Goal: Information Seeking & Learning: Learn about a topic

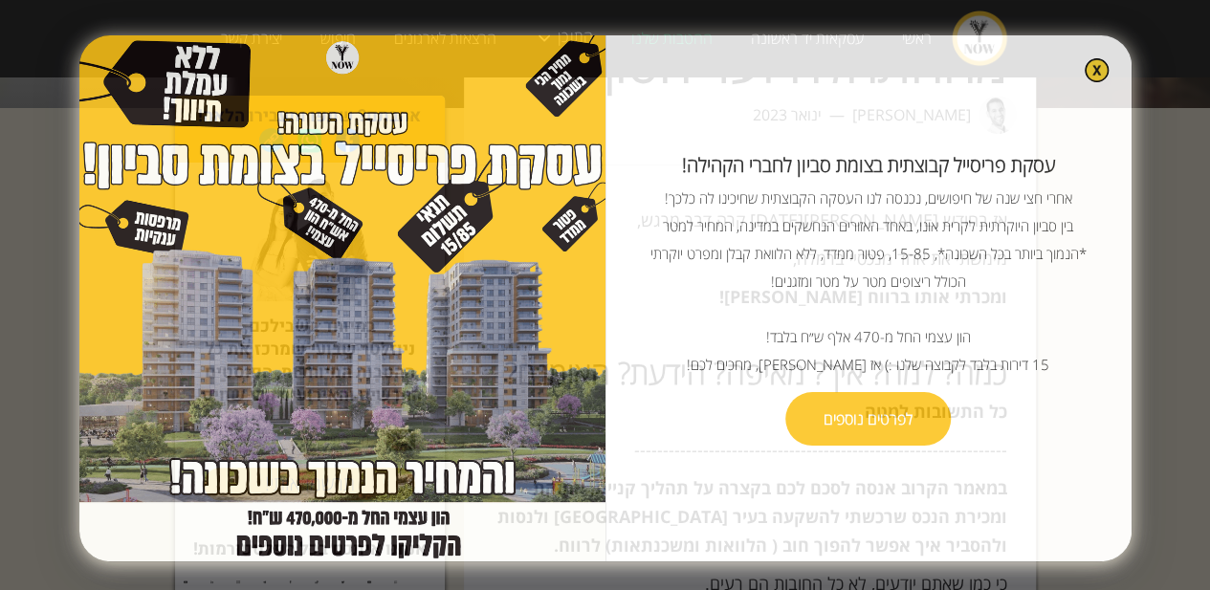
scroll to position [191, 0]
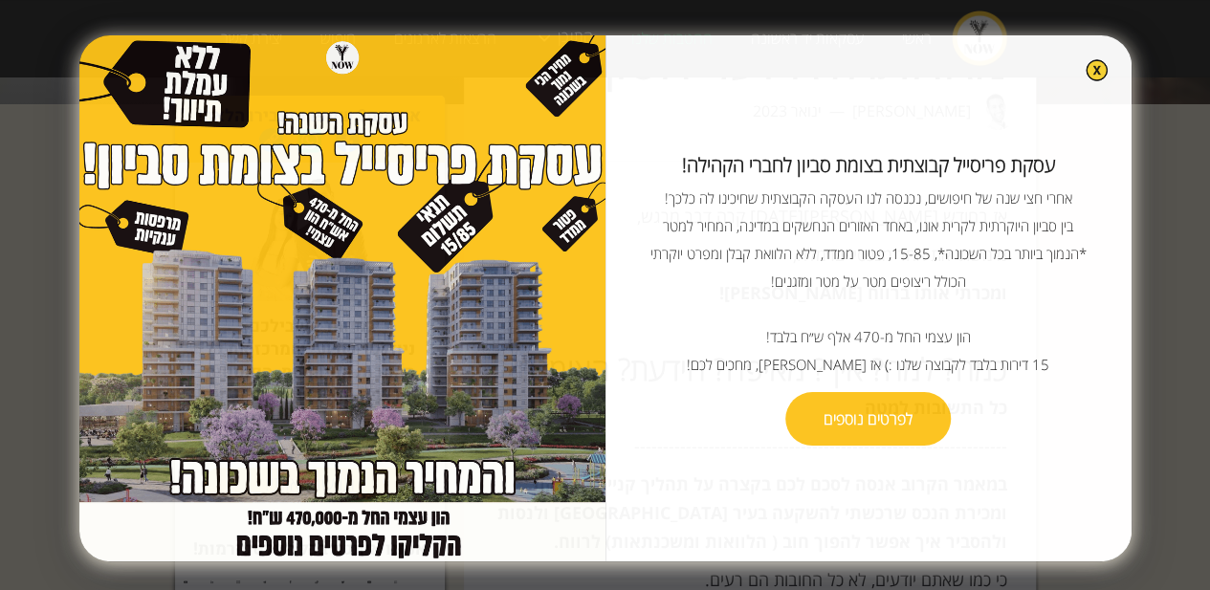
click at [1086, 73] on img at bounding box center [1097, 70] width 22 height 22
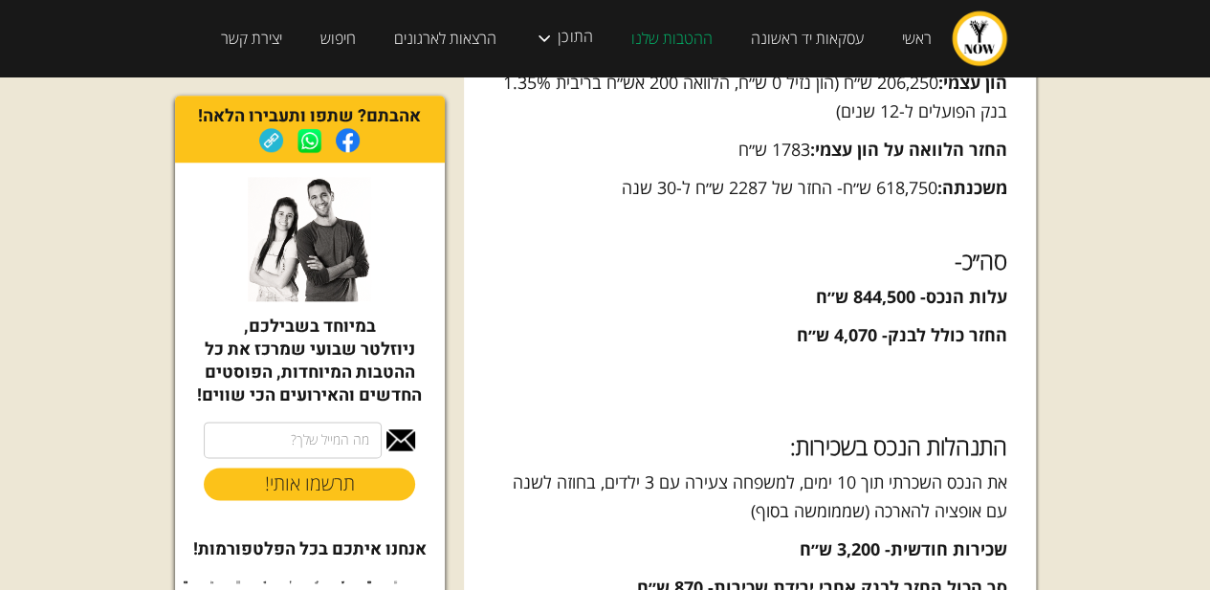
scroll to position [1148, 0]
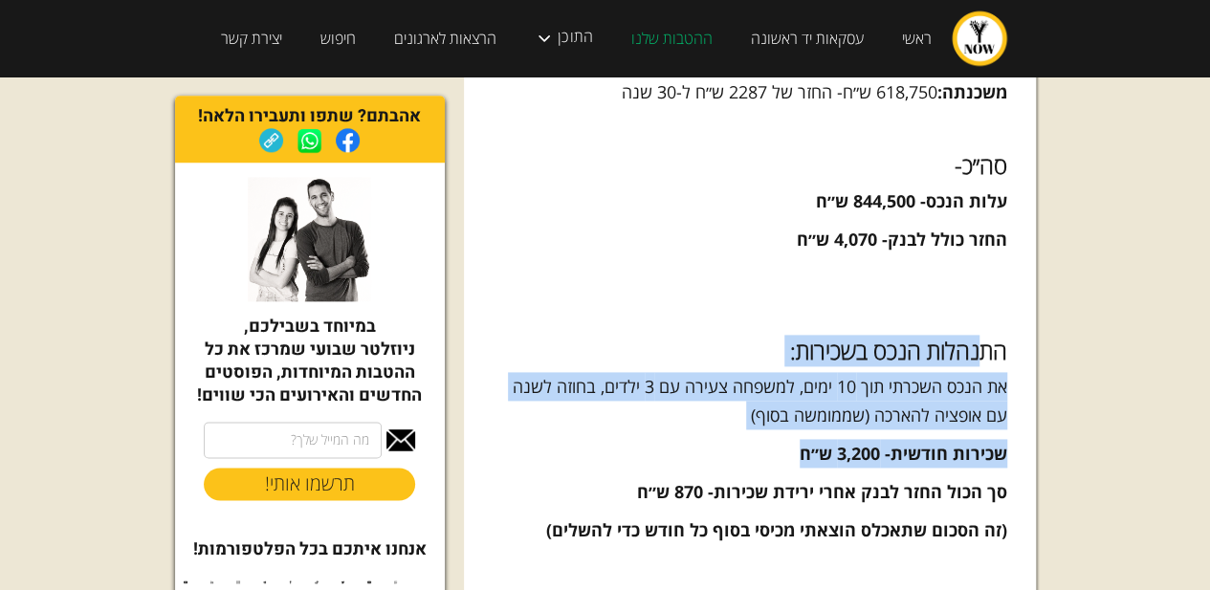
drag, startPoint x: 982, startPoint y: 375, endPoint x: 733, endPoint y: 491, distance: 274.4
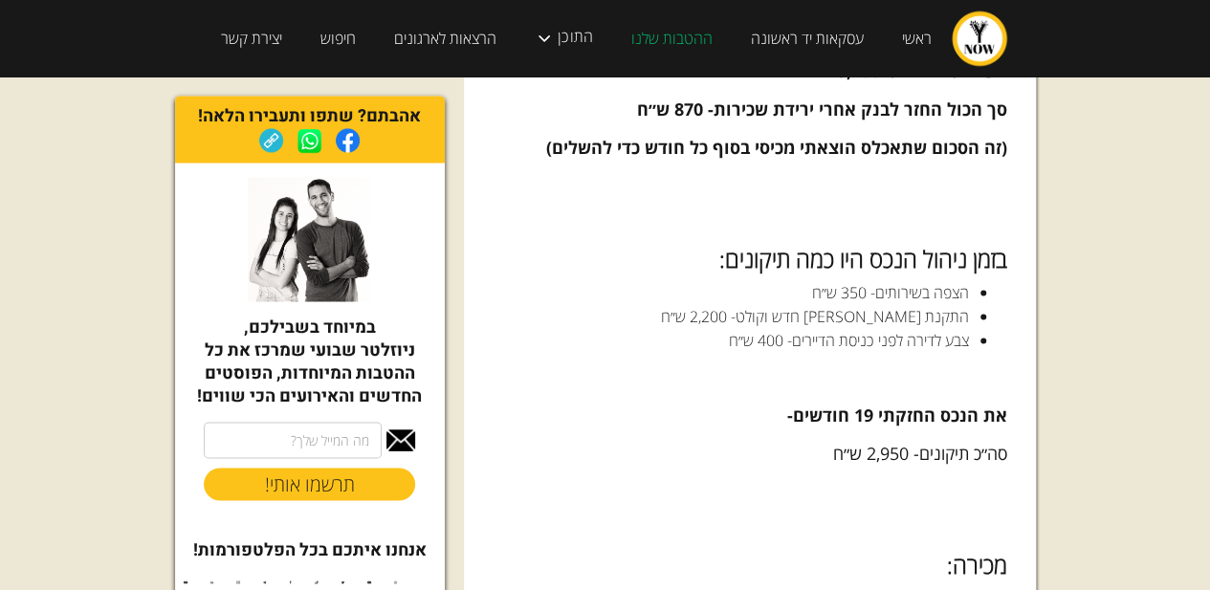
scroll to position [1627, 0]
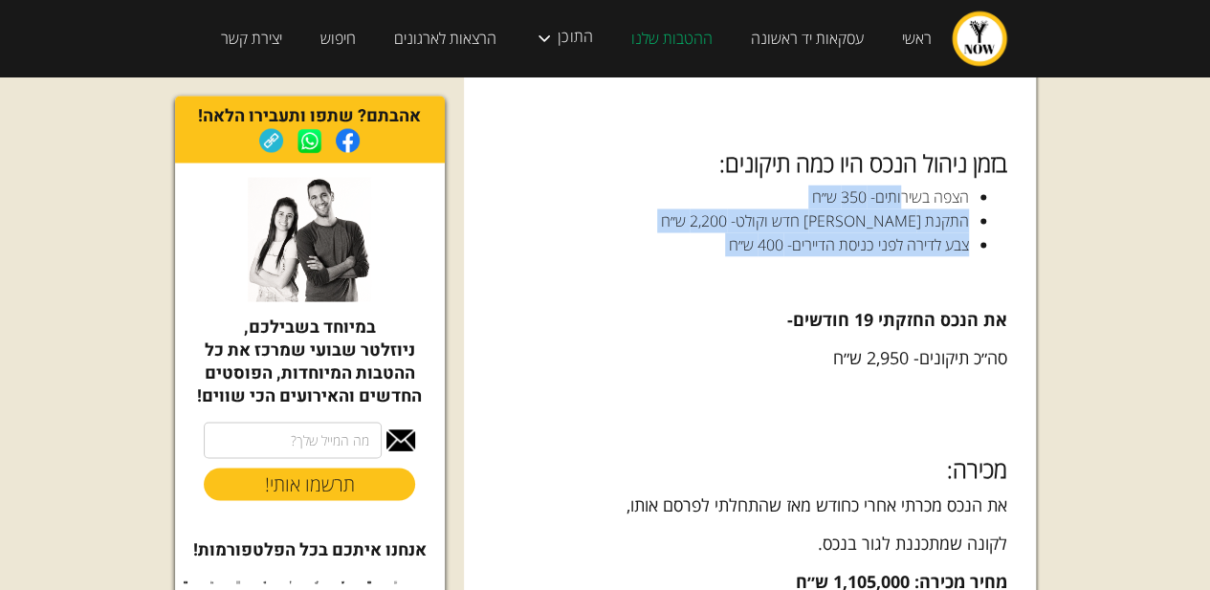
drag, startPoint x: 716, startPoint y: 289, endPoint x: 919, endPoint y: 221, distance: 213.9
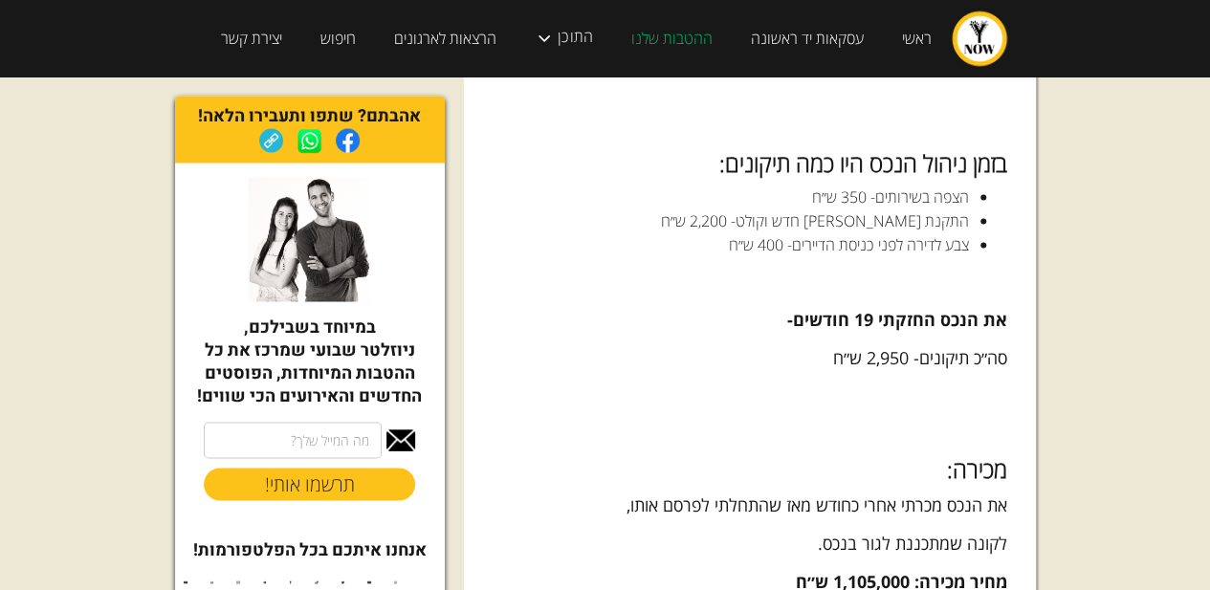
click at [930, 209] on li "הצפה בשירותים- 350 ש״ח" at bounding box center [750, 197] width 438 height 24
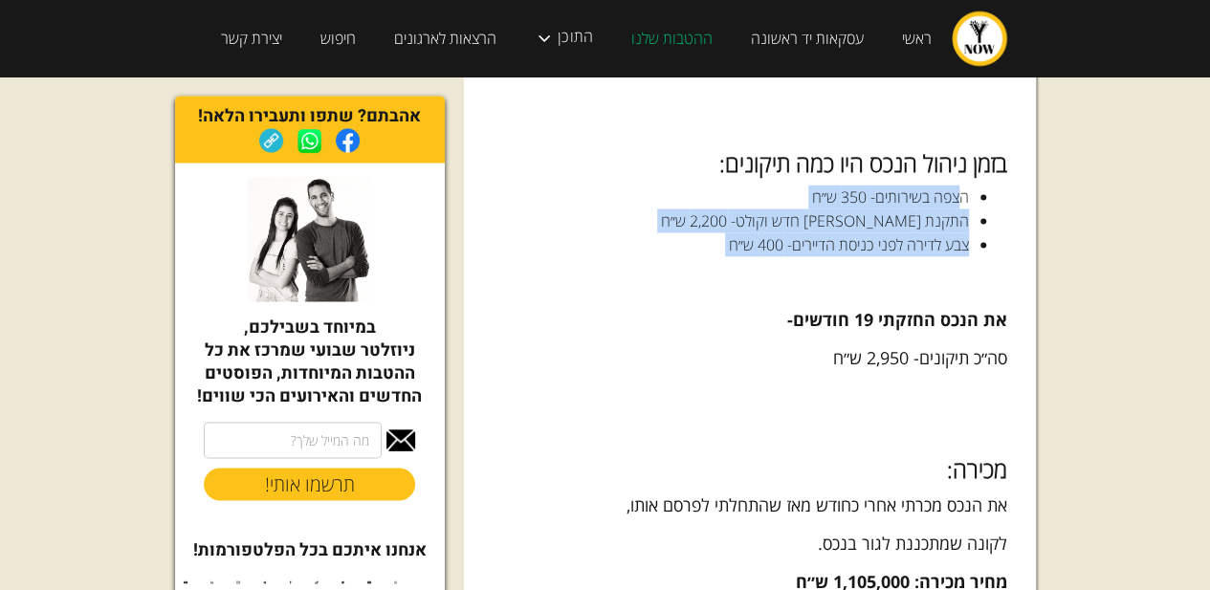
drag, startPoint x: 961, startPoint y: 219, endPoint x: 656, endPoint y: 304, distance: 315.9
click at [704, 256] on li "צבע לדירה לפני כניסת הדיירים- 400 ש״ח" at bounding box center [750, 244] width 438 height 24
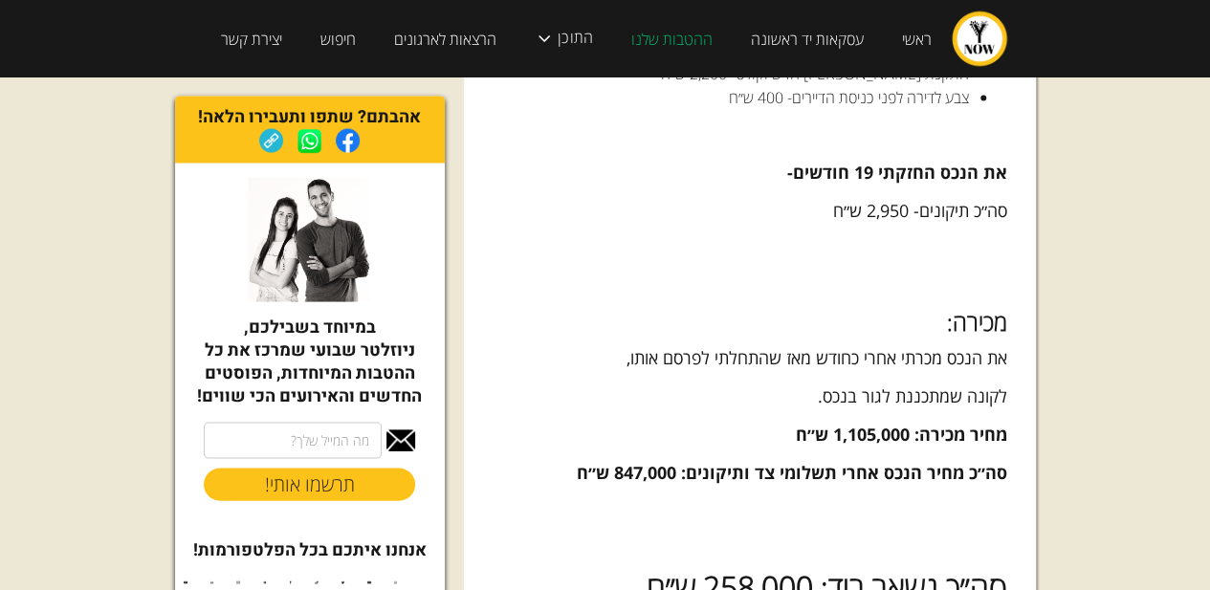
scroll to position [1818, 0]
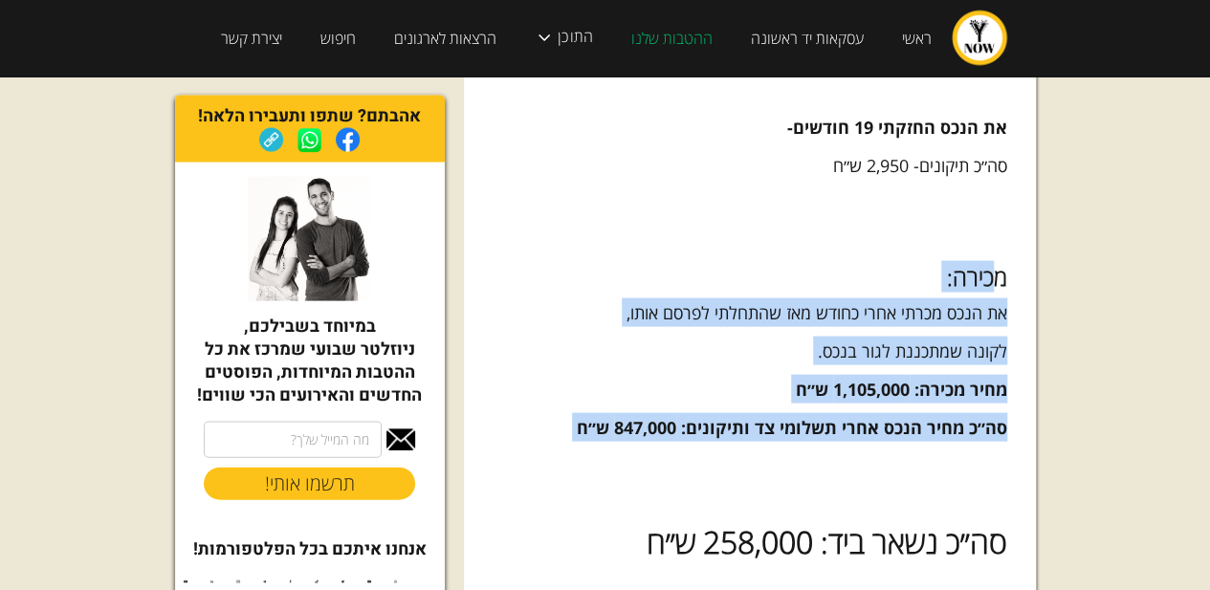
drag, startPoint x: 993, startPoint y: 317, endPoint x: 612, endPoint y: 479, distance: 414.1
click at [612, 479] on div "אז בחודש [PERSON_NAME][DATE] קרה דבר מרגש, מימשתי את אחד מנכסיי ברמלה, ומכרתי א…" at bounding box center [750, 437] width 515 height 3743
drag, startPoint x: 609, startPoint y: 476, endPoint x: 582, endPoint y: 476, distance: 26.8
click at [607, 476] on div "אז בחודש [PERSON_NAME][DATE] קרה דבר מרגש, מימשתי את אחד מנכסיי ברמלה, ומכרתי א…" at bounding box center [750, 437] width 515 height 3743
click at [729, 359] on div "אז בחודש [PERSON_NAME][DATE] קרה דבר מרגש, מימשתי את אחד מנכסיי ברמלה, ומכרתי א…" at bounding box center [750, 437] width 515 height 3743
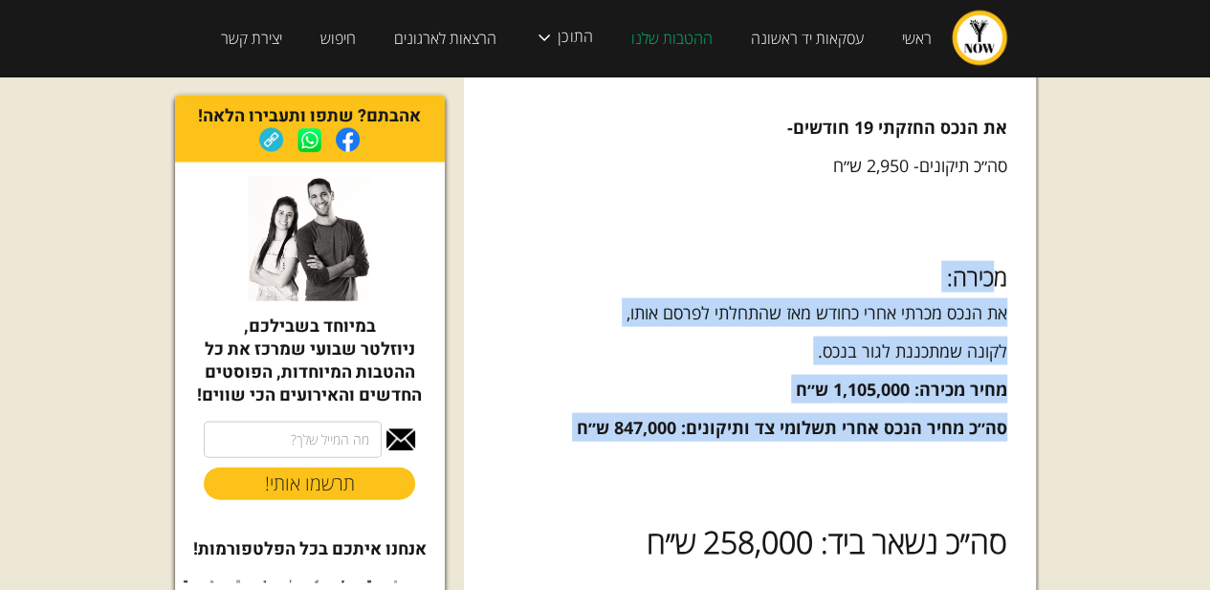
click at [842, 365] on p "לקונה שמתכננת לגור בנכס." at bounding box center [750, 351] width 515 height 29
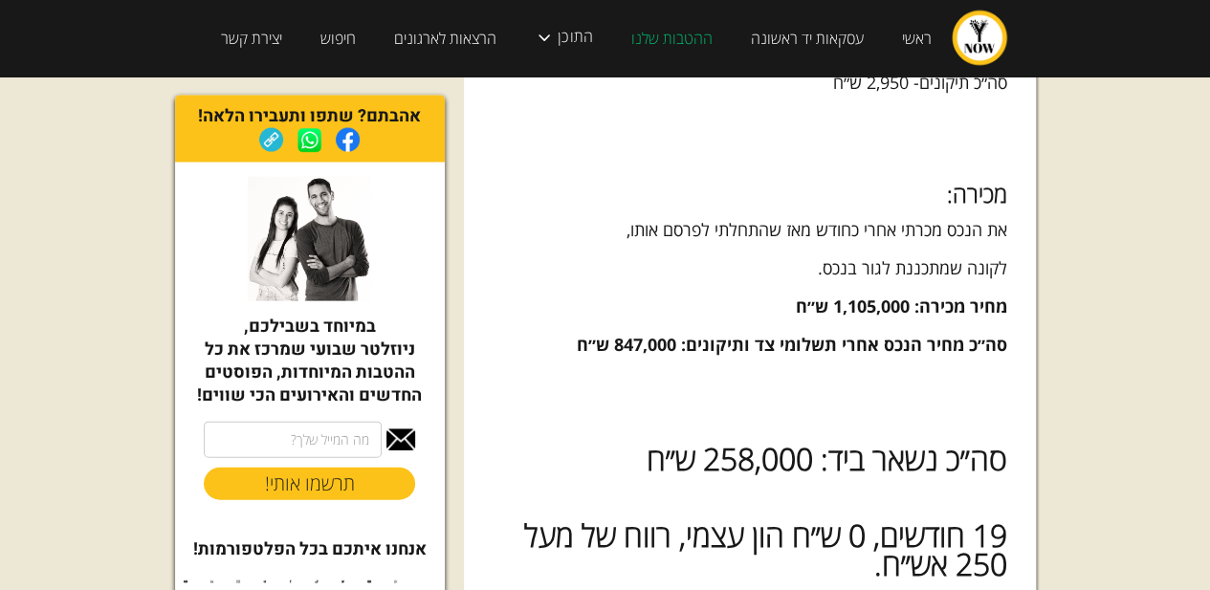
scroll to position [2009, 0]
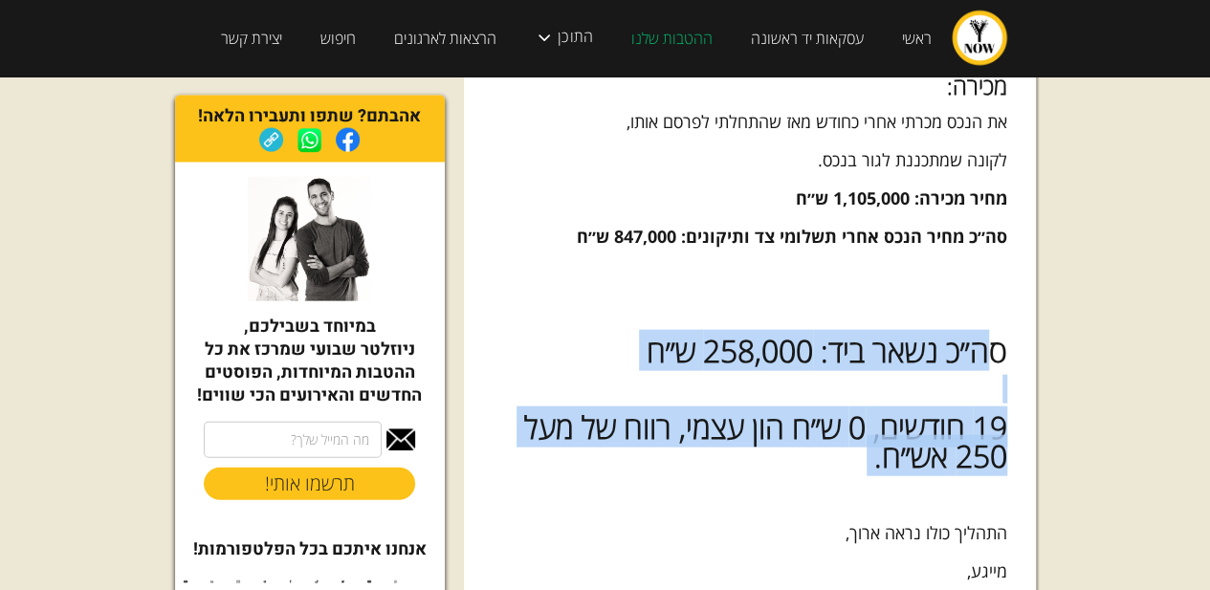
drag, startPoint x: 993, startPoint y: 378, endPoint x: 851, endPoint y: 517, distance: 198.9
click at [851, 517] on div "אז בחודש [PERSON_NAME][DATE] קרה דבר מרגש, מימשתי את אחד מנכסיי ברמלה, ומכרתי א…" at bounding box center [750, 245] width 515 height 3743
click at [875, 476] on strong "19 חודשים, 0 ש״ח הון עצמי, רווח של מעל 250 אש״ח." at bounding box center [765, 442] width 483 height 70
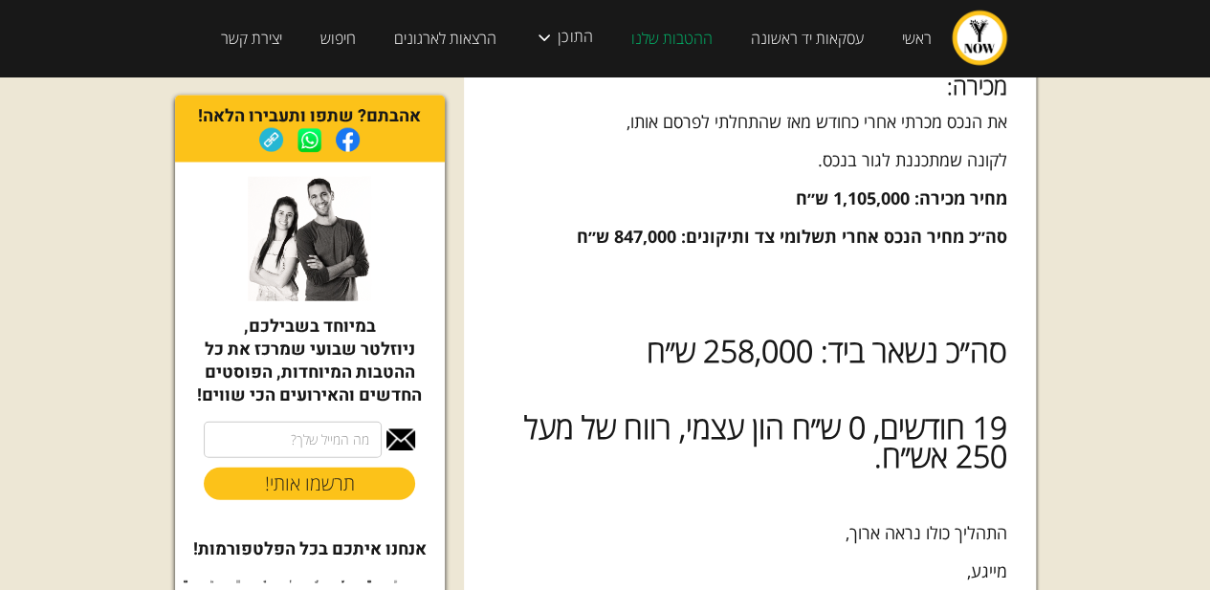
click at [901, 401] on div "אז בחודש [PERSON_NAME][DATE] קרה דבר מרגש, מימשתי את אחד מנכסיי ברמלה, ומכרתי א…" at bounding box center [750, 245] width 515 height 3743
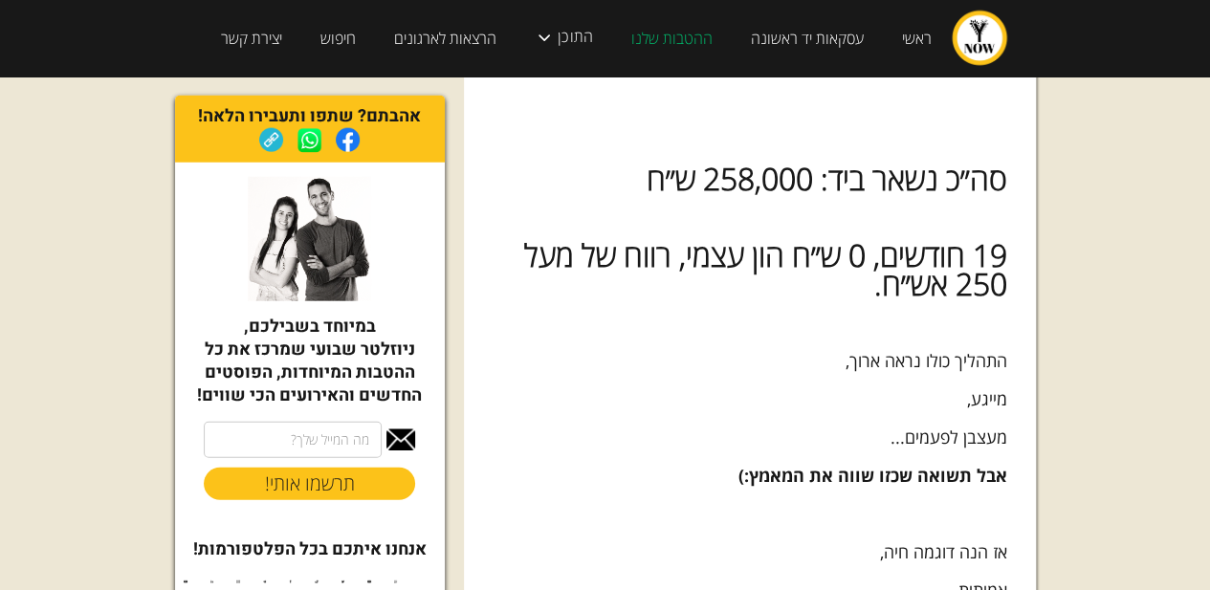
scroll to position [2201, 0]
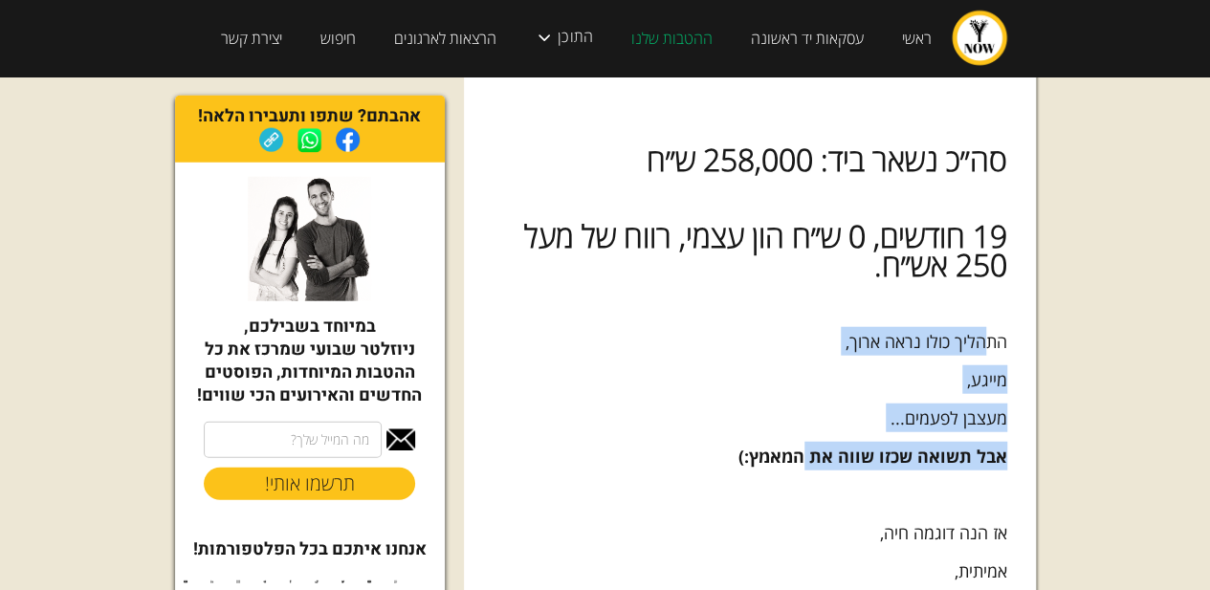
drag, startPoint x: 989, startPoint y: 366, endPoint x: 810, endPoint y: 485, distance: 214.7
click at [810, 485] on div "אז בחודש [PERSON_NAME][DATE] קרה דבר מרגש, מימשתי את אחד מנכסיי ברמלה, ומכרתי א…" at bounding box center [750, 54] width 515 height 3743
click at [837, 432] on p "מעצבן לפעמים..." at bounding box center [750, 418] width 515 height 29
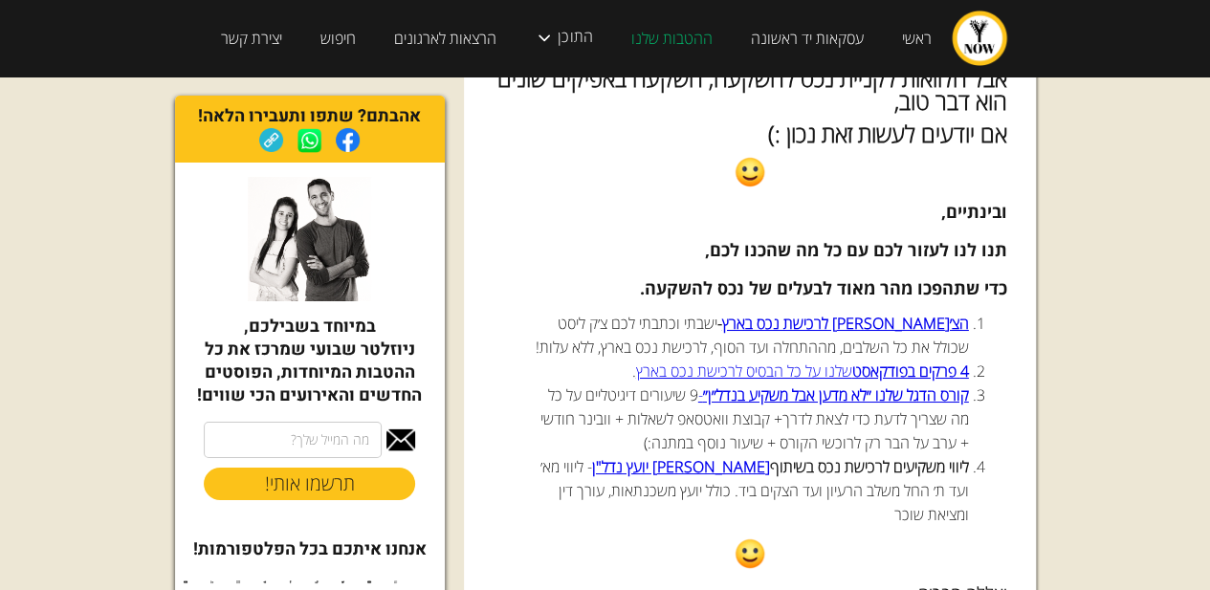
scroll to position [3444, 0]
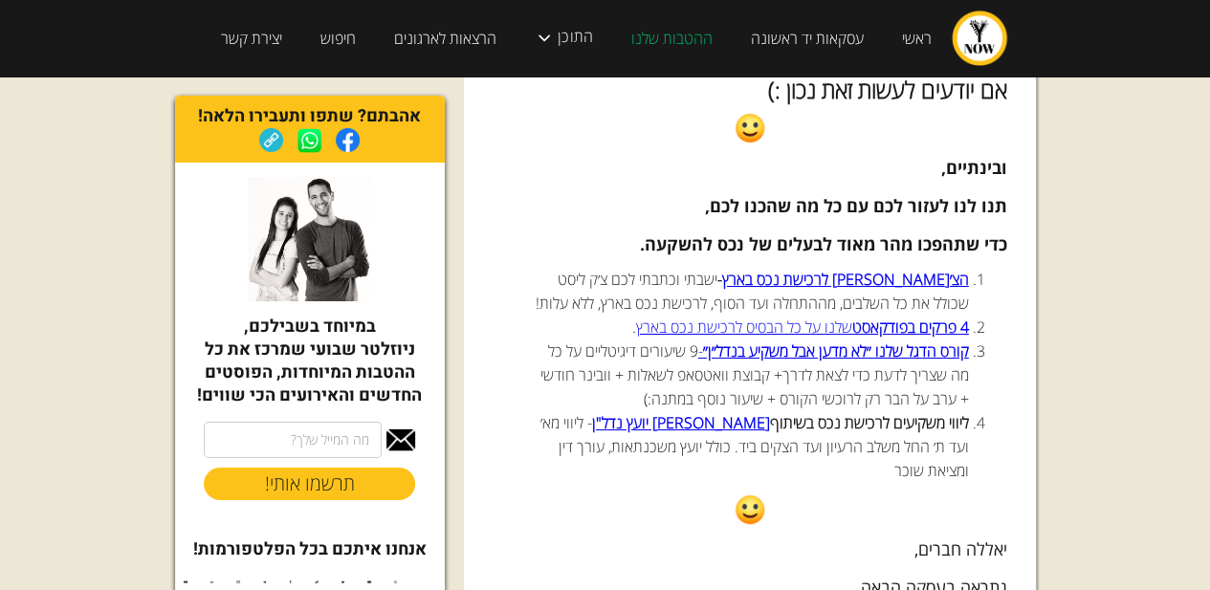
click at [587, 316] on li "הצ׳[PERSON_NAME] לרכישת נכס בארץ - ישבתי וכתבתי לכם צ׳ק ליסט שכולל את כל השלבים…" at bounding box center [750, 292] width 438 height 48
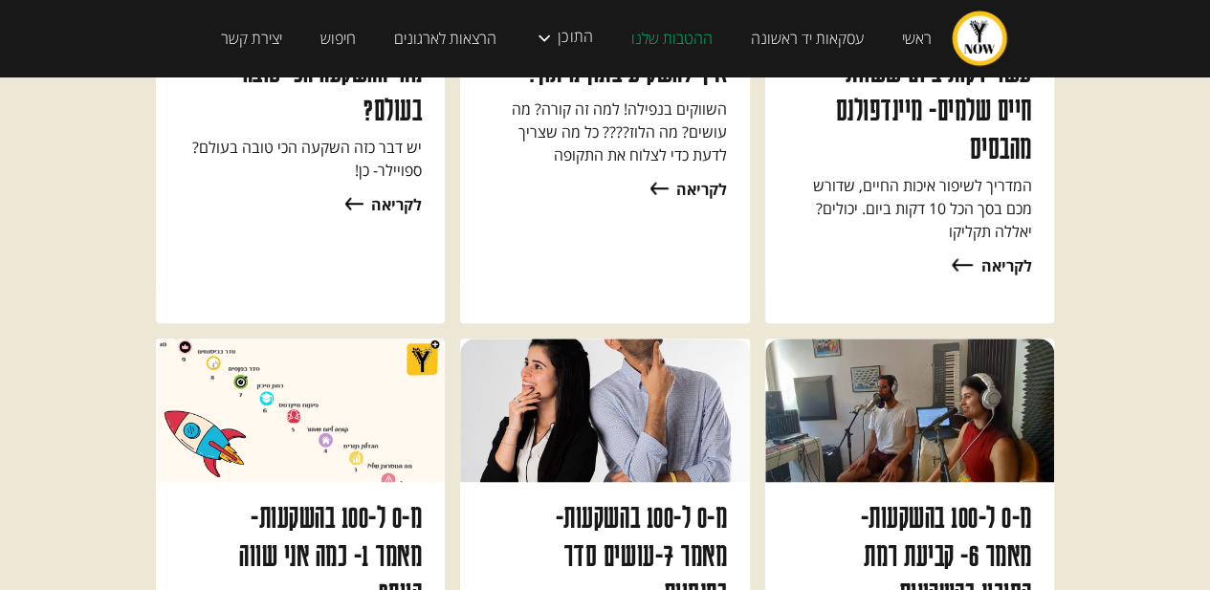
scroll to position [7941, 0]
